Goal: Find specific page/section

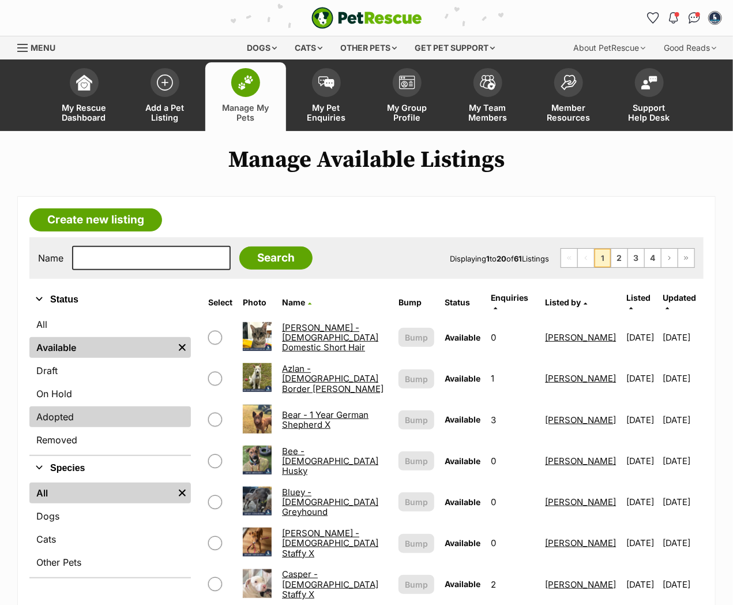
click at [107, 423] on link "Adopted" at bounding box center [110, 416] width 162 height 21
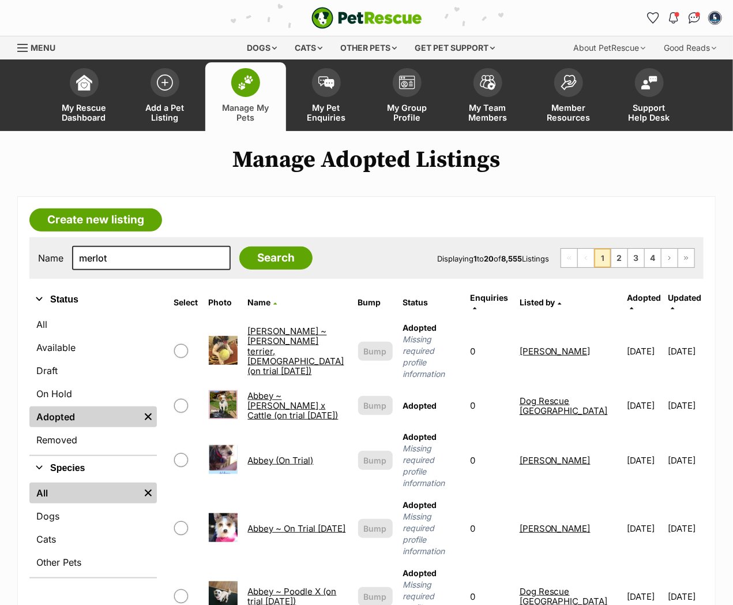
type input "merlot"
click at [239, 246] on input "Search" at bounding box center [275, 257] width 73 height 23
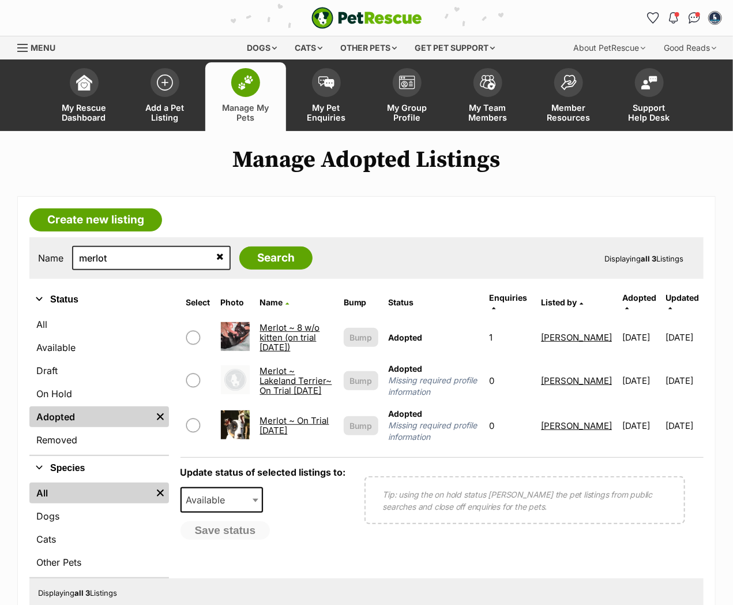
click at [271, 365] on link "Merlot ~ Lakeland Terrier~ On Trial [DATE]" at bounding box center [296, 380] width 72 height 31
